Goal: Task Accomplishment & Management: Manage account settings

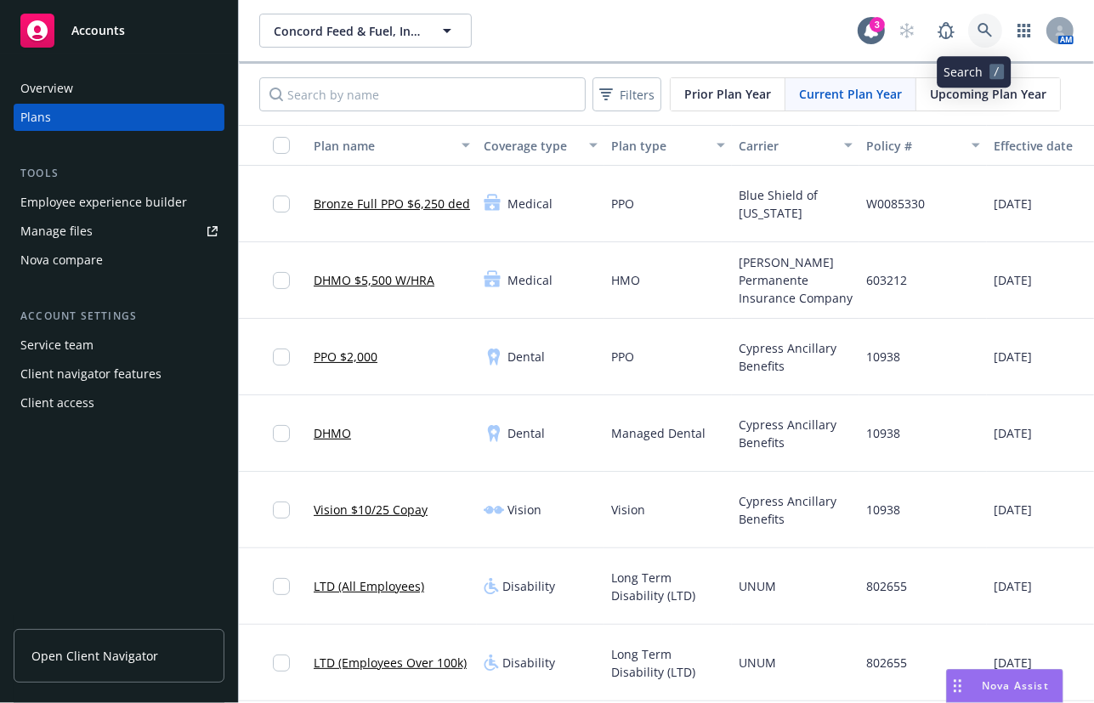
click at [979, 31] on icon at bounding box center [985, 30] width 15 height 15
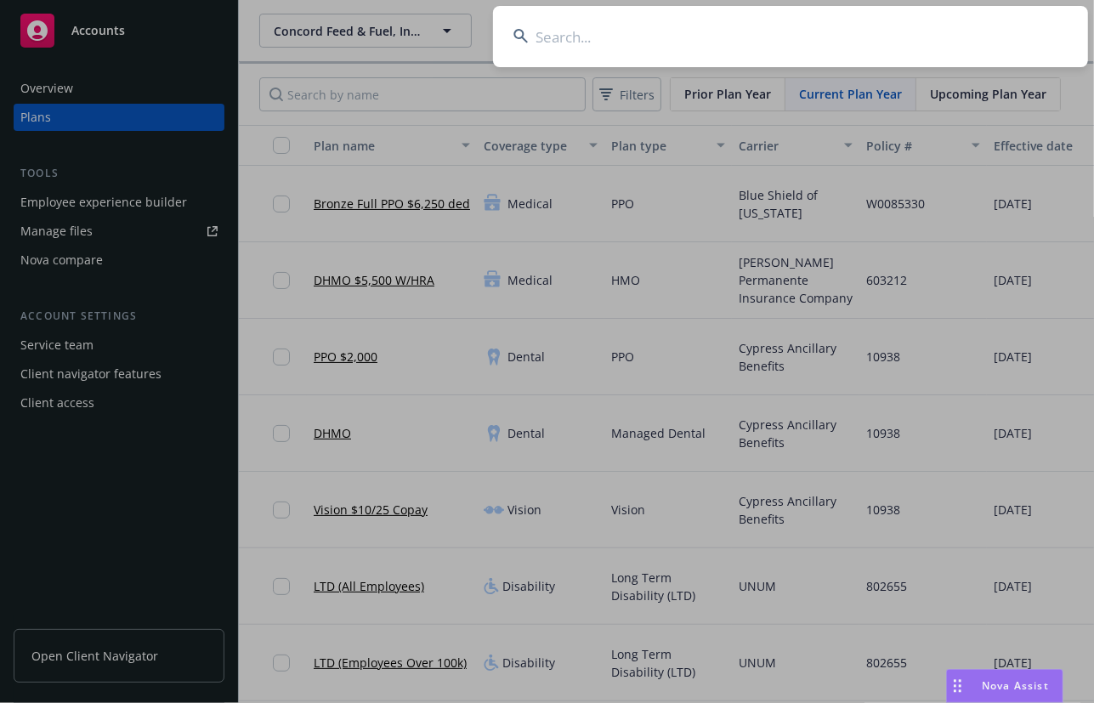
click at [829, 31] on input at bounding box center [790, 36] width 595 height 61
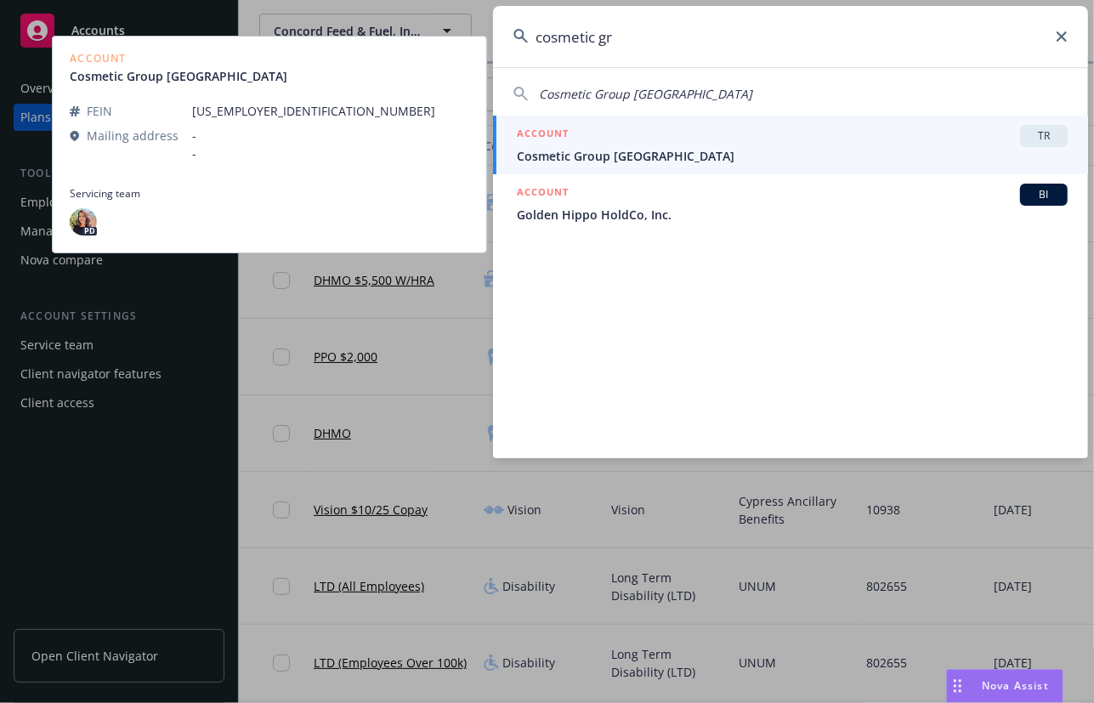
type input "cosmetic gr"
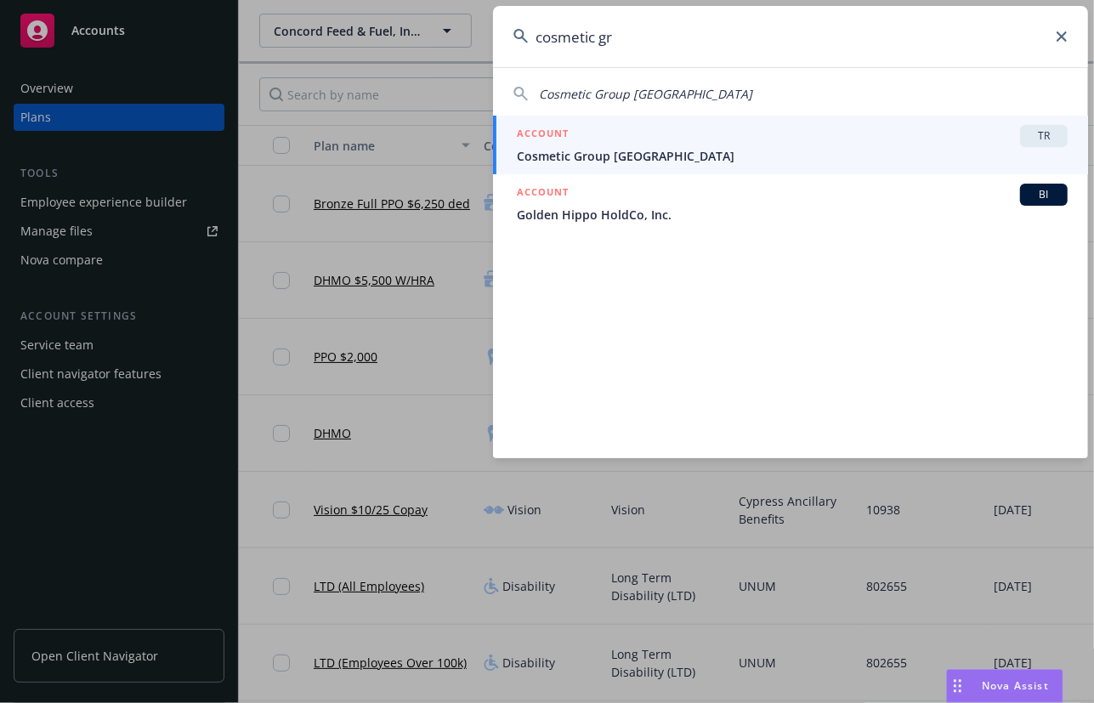
click at [917, 123] on link "ACCOUNT TR Cosmetic Group [GEOGRAPHIC_DATA]" at bounding box center [790, 145] width 595 height 59
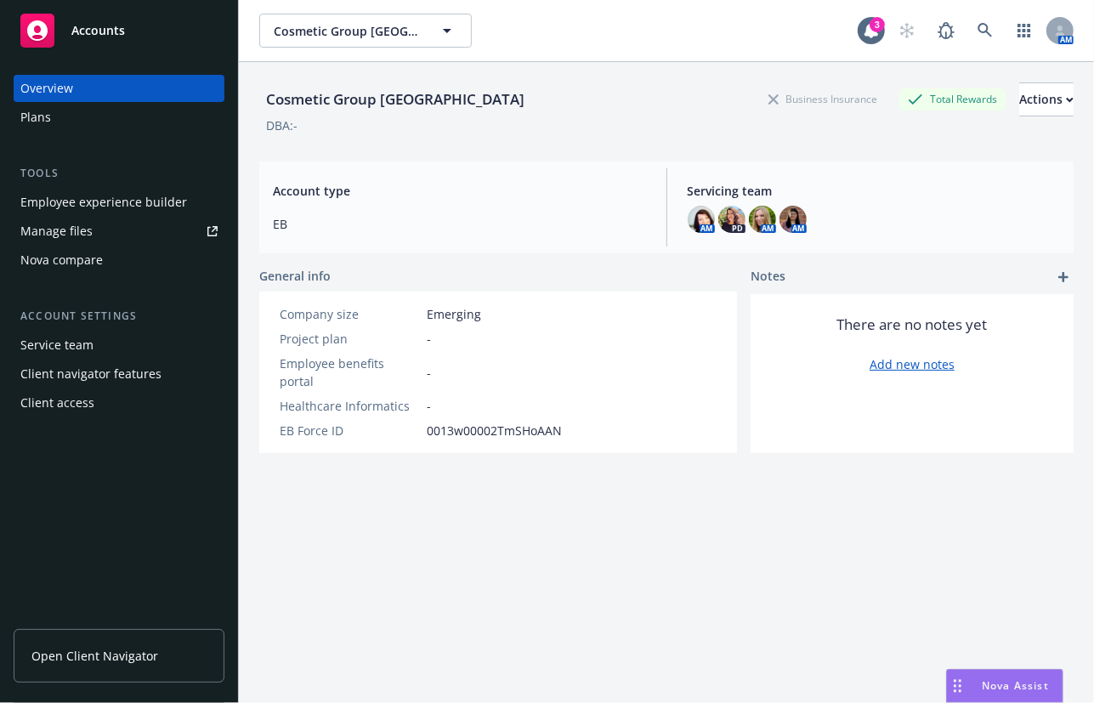
click at [145, 354] on div "Service team" at bounding box center [118, 345] width 197 height 27
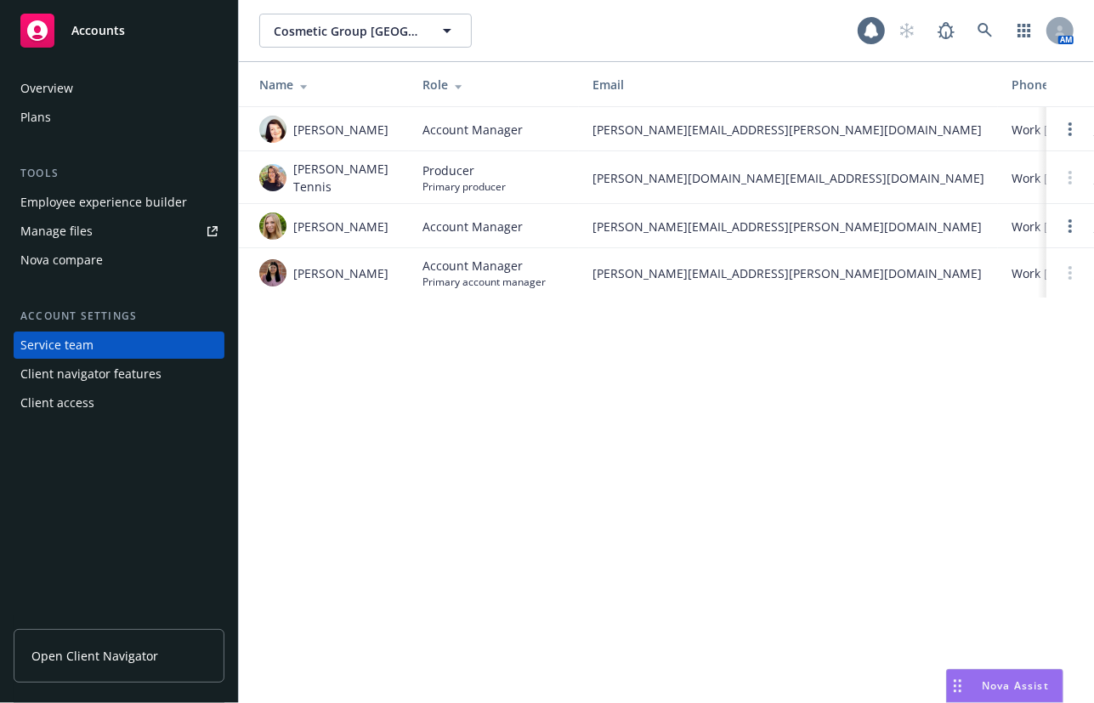
click at [141, 376] on div "Client navigator features" at bounding box center [90, 373] width 141 height 27
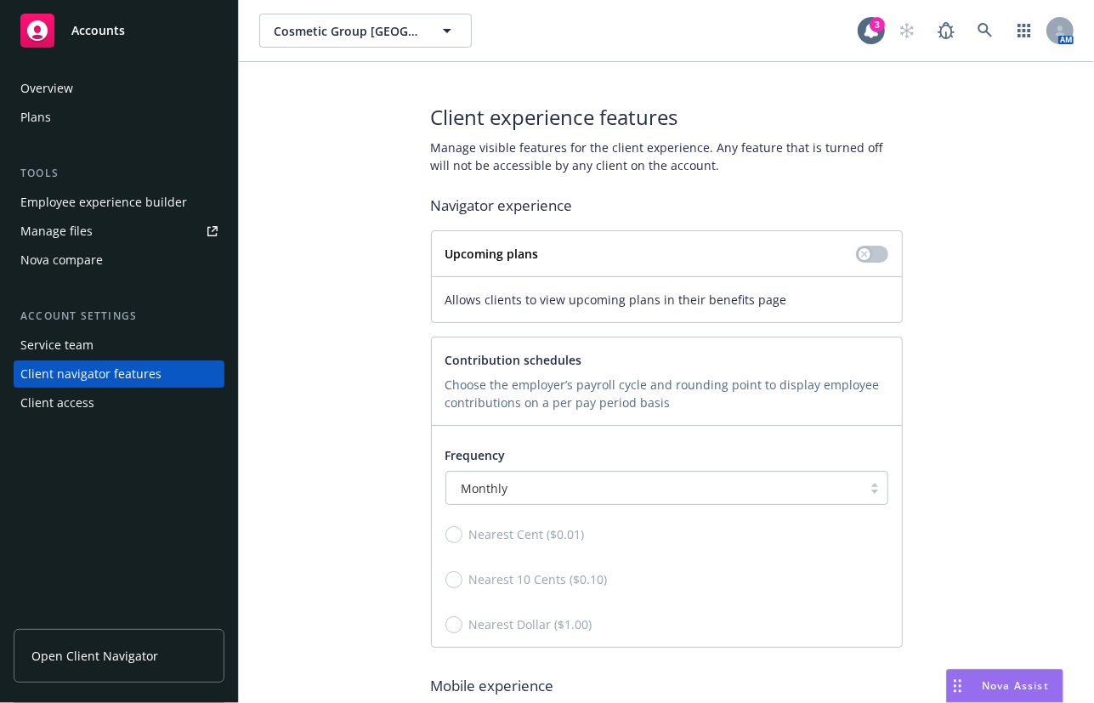
click at [141, 356] on div "Service team" at bounding box center [118, 345] width 197 height 27
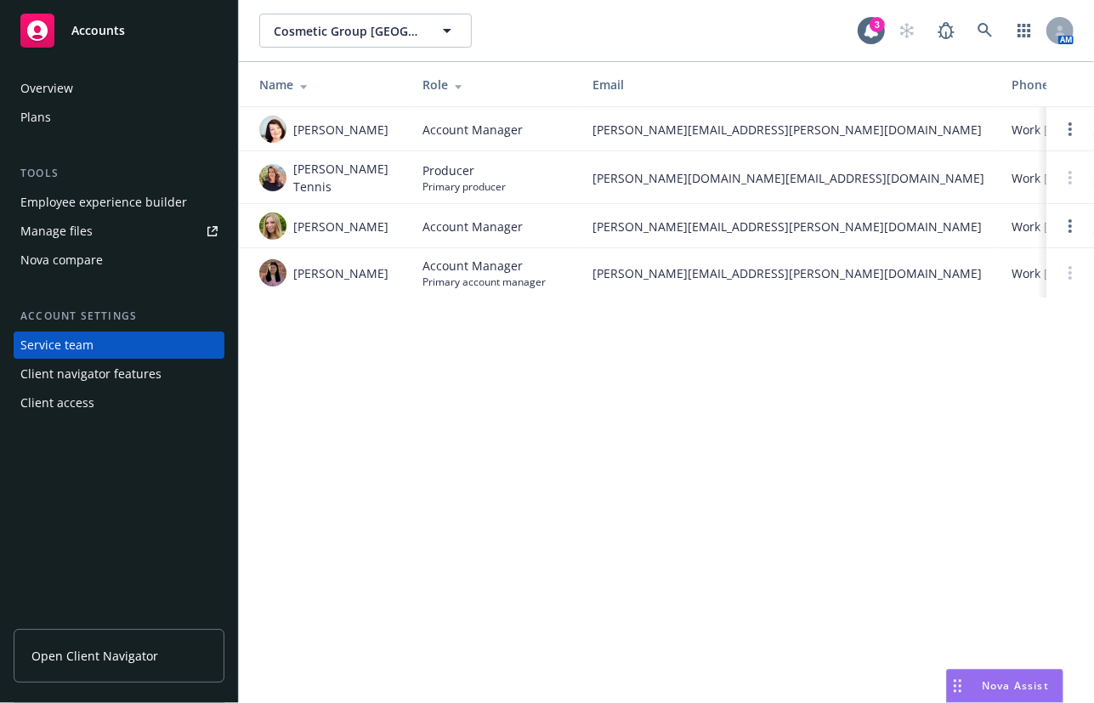
click at [105, 397] on div "Client access" at bounding box center [118, 402] width 197 height 27
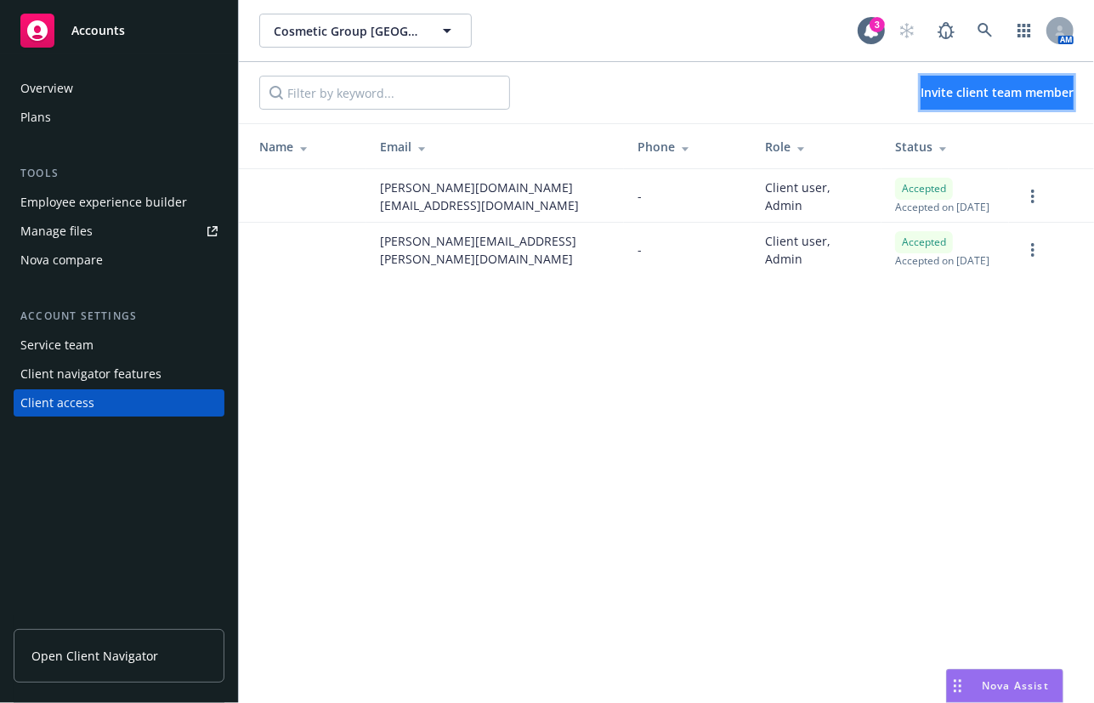
click at [921, 88] on span "Invite client team member" at bounding box center [997, 92] width 153 height 16
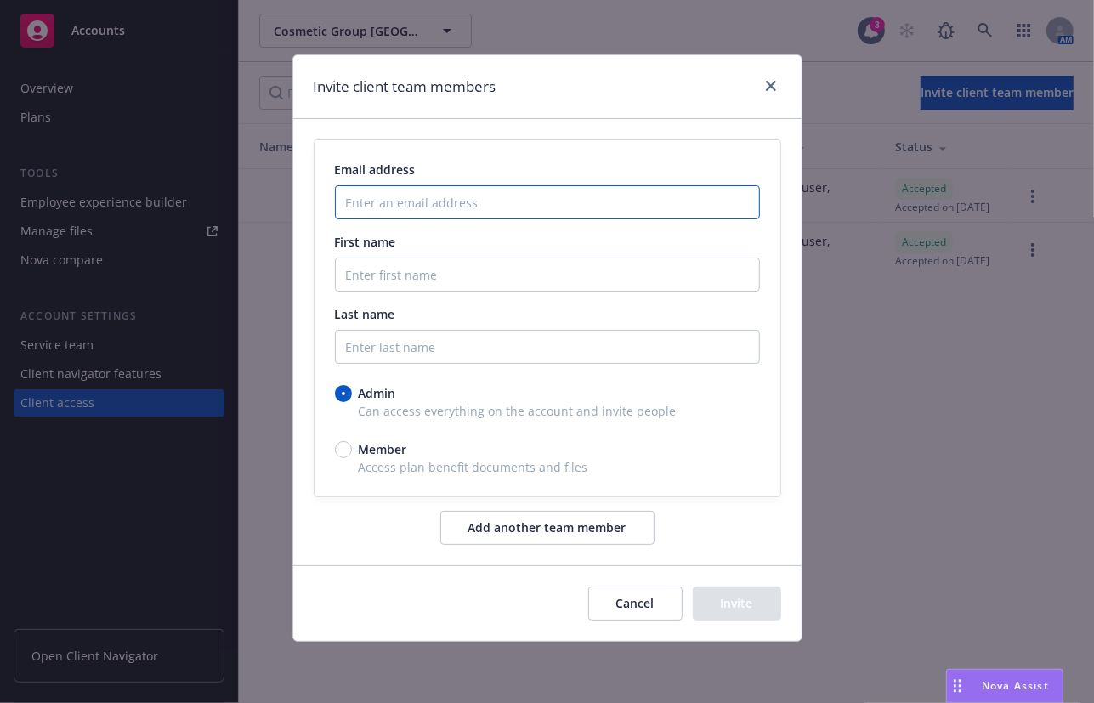
click at [582, 199] on input "Enter an email address" at bounding box center [547, 202] width 425 height 34
click at [564, 82] on div "Invite client team members" at bounding box center [547, 87] width 508 height 64
click at [561, 173] on div "Email address" at bounding box center [547, 170] width 425 height 18
click at [781, 88] on div "Invite client team members" at bounding box center [547, 87] width 508 height 64
click at [782, 78] on div "Invite client team members" at bounding box center [547, 87] width 508 height 64
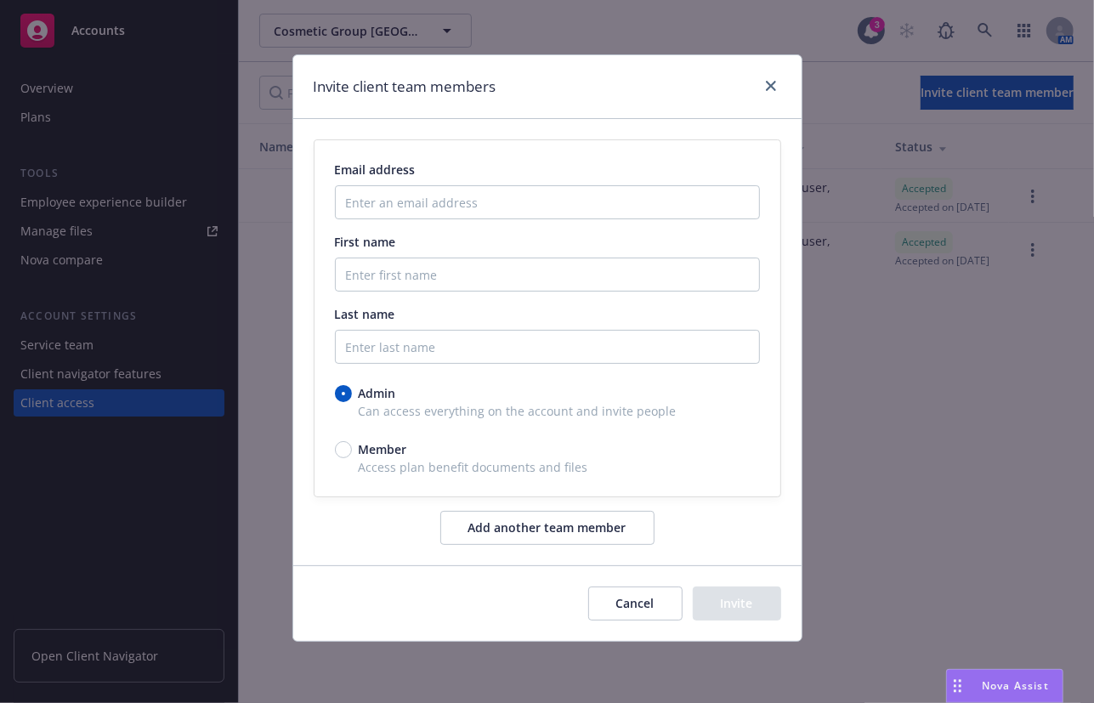
click at [758, 85] on div at bounding box center [767, 87] width 27 height 22
click at [774, 83] on icon "close" at bounding box center [771, 86] width 10 height 10
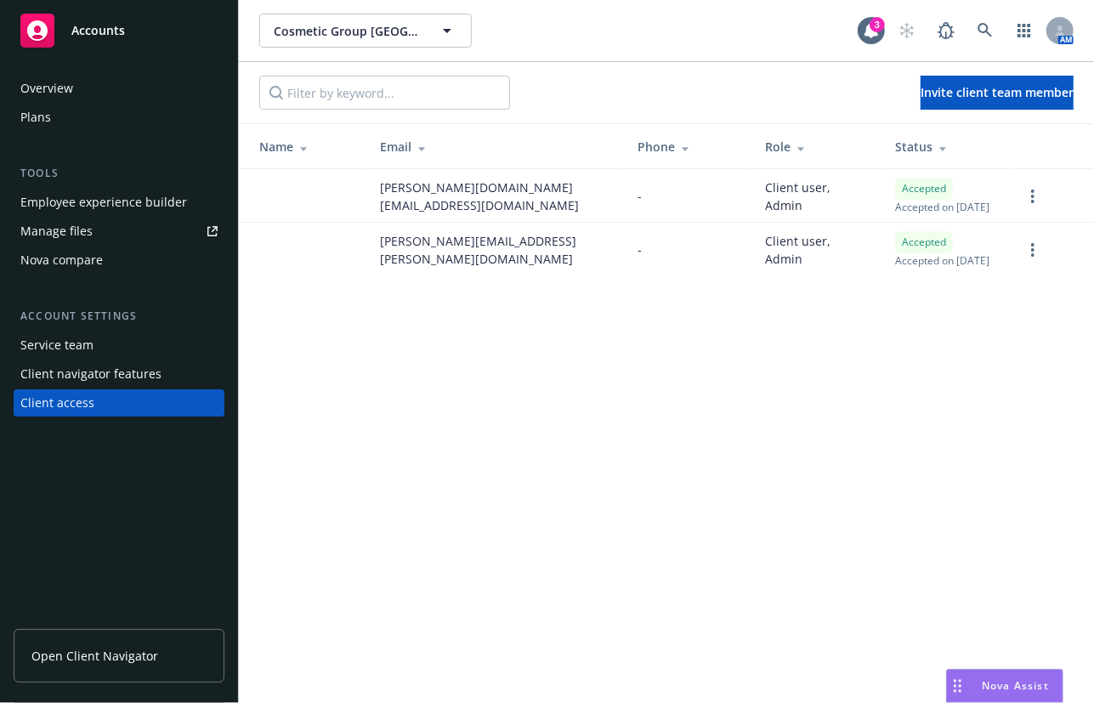
click at [182, 105] on div "Plans" at bounding box center [118, 117] width 197 height 27
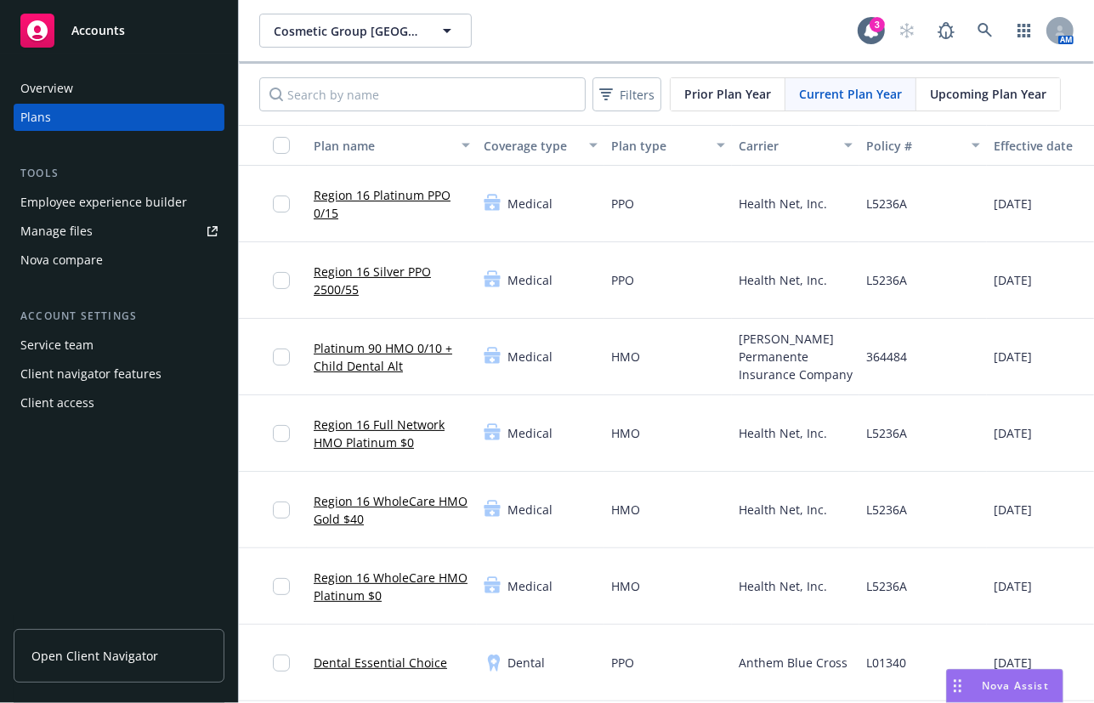
click at [184, 204] on div "Employee experience builder" at bounding box center [118, 202] width 197 height 27
click at [91, 654] on span "Open Client Navigator" at bounding box center [94, 656] width 127 height 18
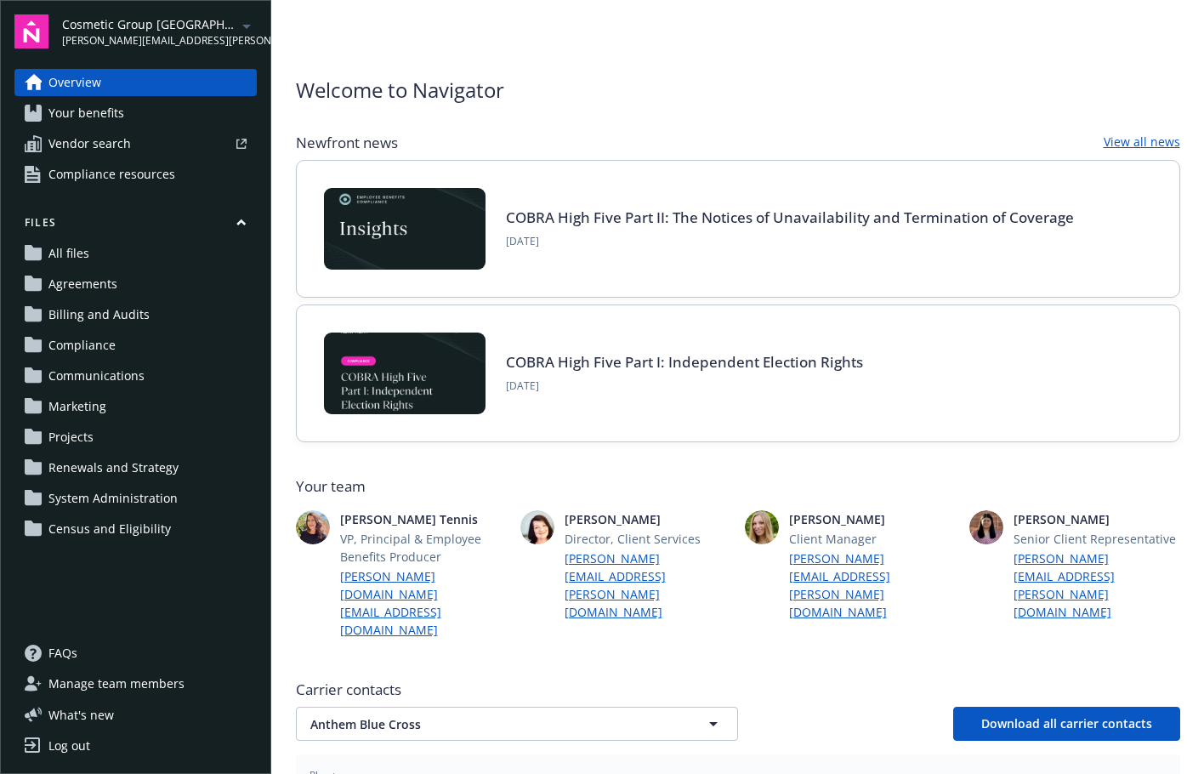
click at [177, 108] on link "Your benefits" at bounding box center [135, 112] width 242 height 27
